Goal: Transaction & Acquisition: Purchase product/service

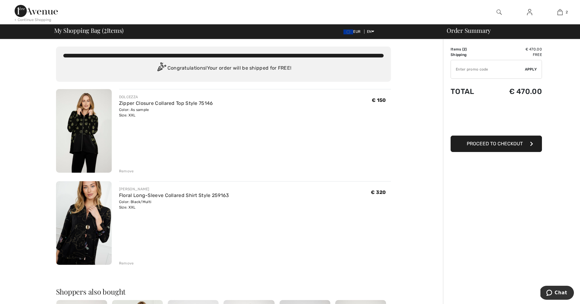
click at [83, 131] on img at bounding box center [84, 131] width 56 height 84
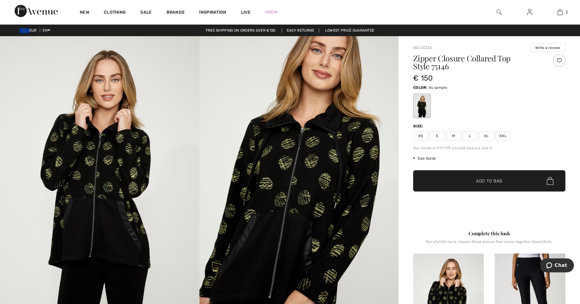
click at [484, 135] on span "XL" at bounding box center [486, 135] width 15 height 9
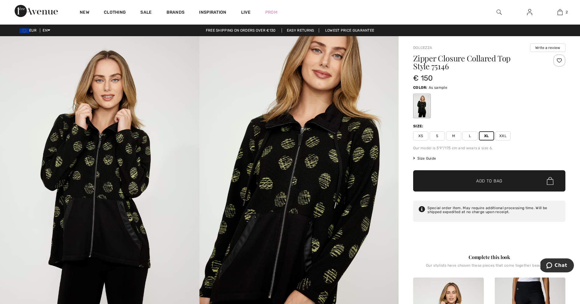
click at [428, 160] on span "Size Guide" at bounding box center [424, 158] width 23 height 5
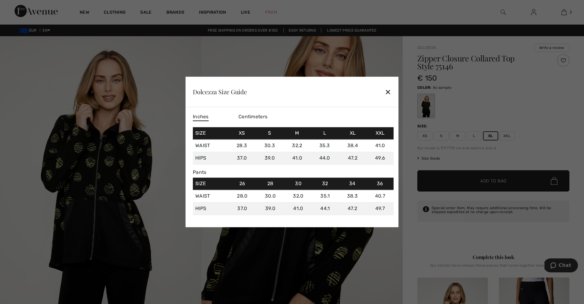
click at [93, 230] on div at bounding box center [292, 152] width 584 height 304
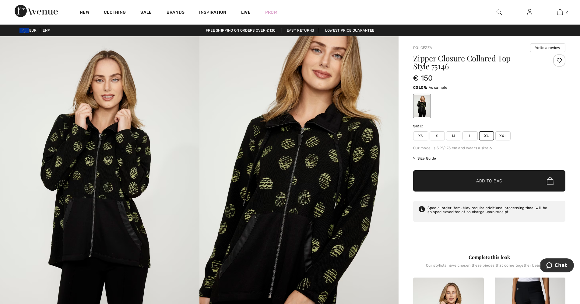
click at [324, 159] on img at bounding box center [298, 185] width 199 height 299
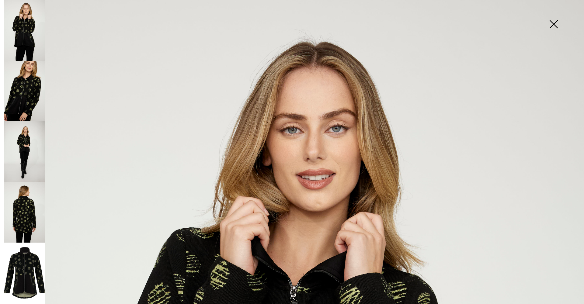
click at [20, 215] on img at bounding box center [24, 212] width 40 height 61
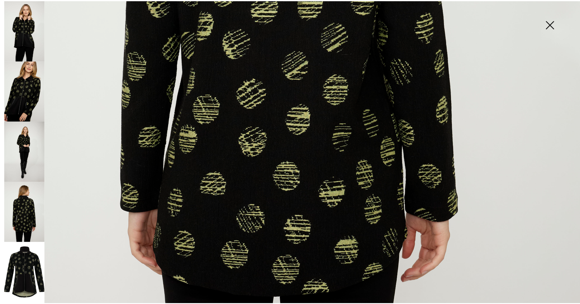
scroll to position [492, 0]
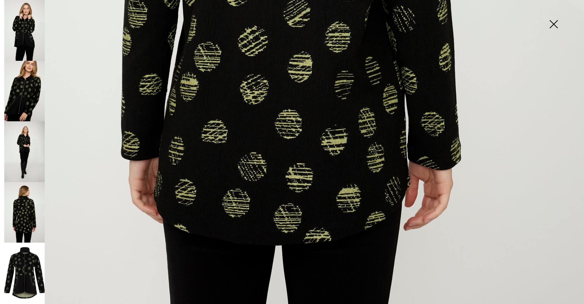
click at [553, 23] on img at bounding box center [554, 24] width 30 height 31
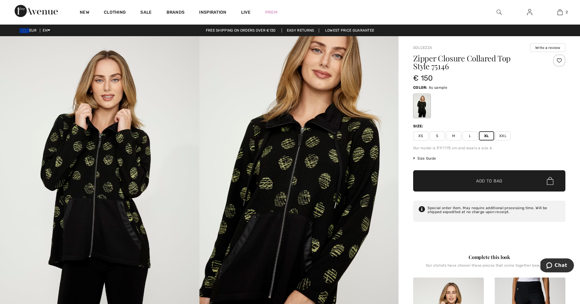
click at [499, 136] on span "XXL" at bounding box center [502, 135] width 15 height 9
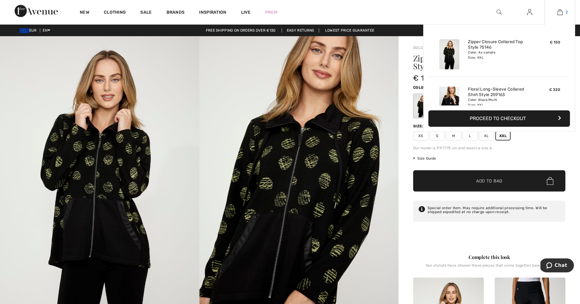
click at [556, 11] on link "2" at bounding box center [560, 12] width 30 height 7
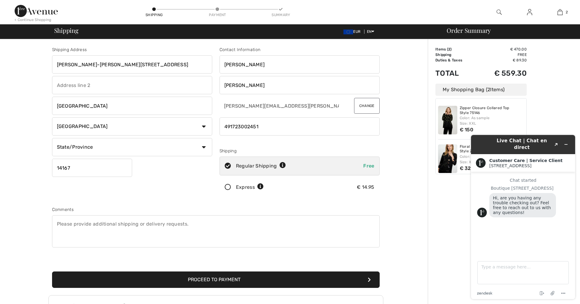
click at [230, 189] on icon at bounding box center [228, 187] width 16 height 6
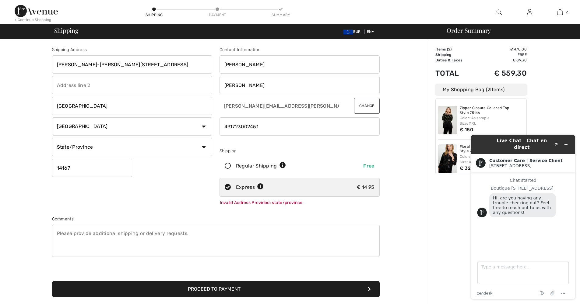
click at [228, 165] on icon at bounding box center [228, 166] width 16 height 6
radio input "true"
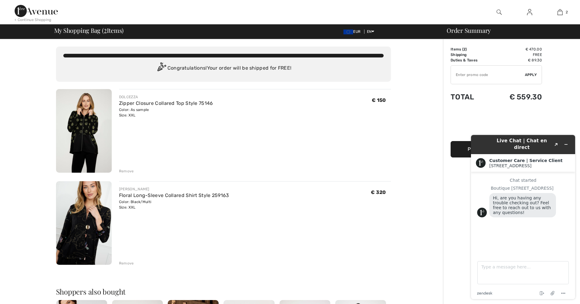
click at [529, 57] on td "Free" at bounding box center [516, 54] width 50 height 5
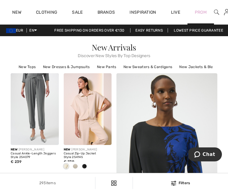
click at [205, 17] on div "Prom" at bounding box center [200, 12] width 26 height 25
click at [201, 12] on link "Prom" at bounding box center [200, 12] width 12 height 6
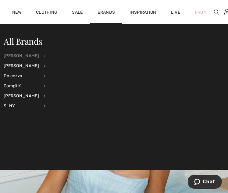
click at [16, 58] on div "[PERSON_NAME]" at bounding box center [21, 56] width 35 height 10
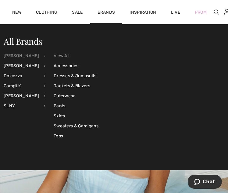
click at [54, 55] on link "View All" at bounding box center [76, 56] width 45 height 10
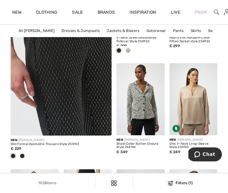
scroll to position [1183, 0]
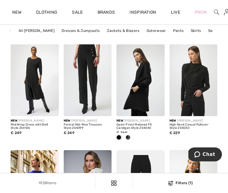
click at [226, 11] on img at bounding box center [226, 12] width 5 height 7
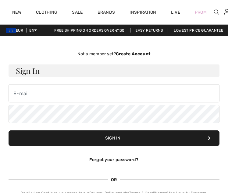
checkbox input "true"
